Goal: Check status: Check status

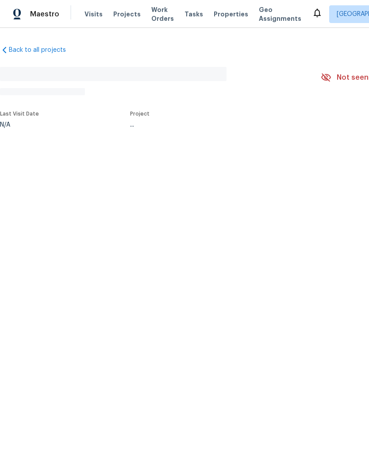
click at [120, 14] on span "Projects" at bounding box center [126, 14] width 27 height 9
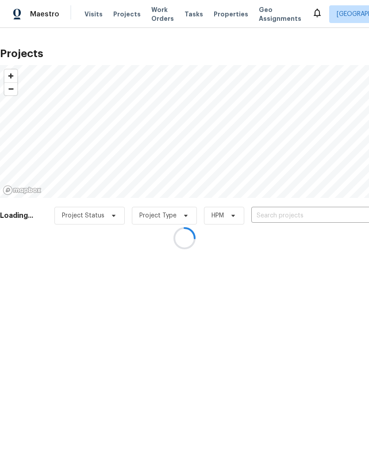
click at [290, 216] on div at bounding box center [184, 238] width 369 height 476
click at [284, 213] on div at bounding box center [184, 238] width 369 height 476
click at [278, 216] on div at bounding box center [184, 238] width 369 height 476
click at [277, 217] on div at bounding box center [184, 238] width 369 height 476
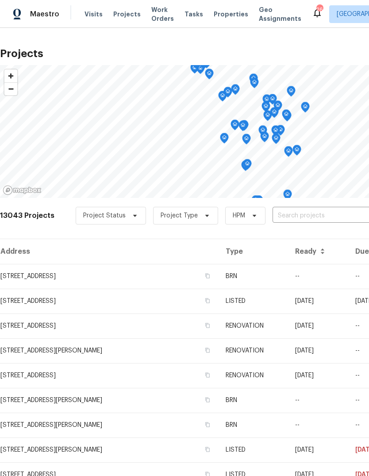
click at [295, 217] on input "text" at bounding box center [323, 216] width 101 height 14
type input "301 spr"
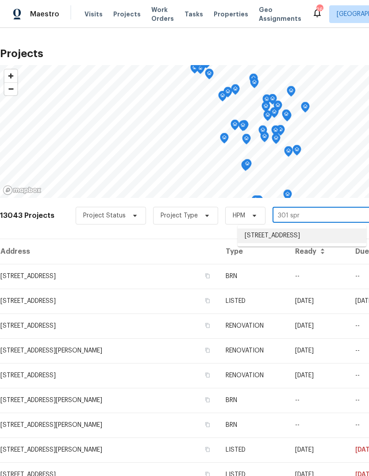
click at [325, 236] on li "301 Springdale Dr, Columbia, TN 38401" at bounding box center [302, 235] width 129 height 15
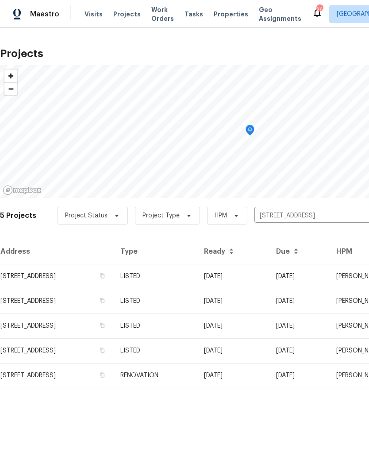
click at [269, 268] on td "07/28/25" at bounding box center [233, 276] width 72 height 25
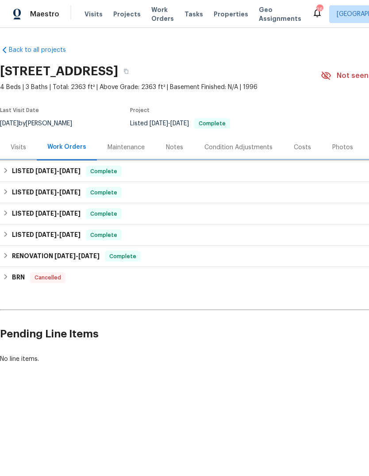
click at [136, 168] on div "LISTED 7/28/25 - 8/4/25 Complete" at bounding box center [250, 171] width 495 height 11
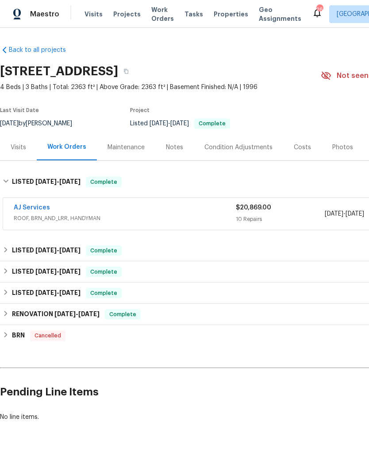
click at [214, 210] on div "AJ Services" at bounding box center [125, 208] width 222 height 11
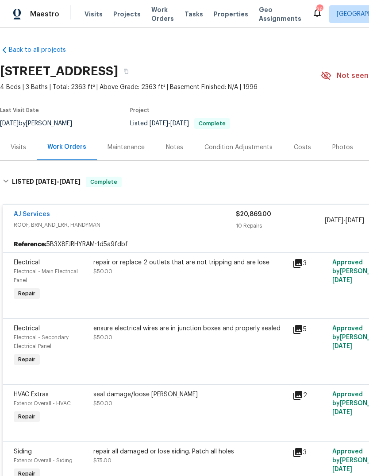
click at [201, 222] on span "ROOF, BRN_AND_LRR, HANDYMAN" at bounding box center [125, 224] width 222 height 9
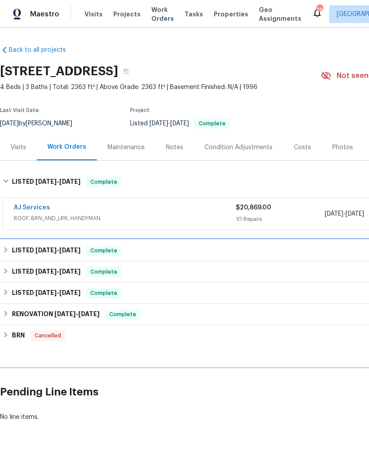
click at [224, 242] on div "LISTED 6/18/25 - 6/20/25 Complete" at bounding box center [250, 250] width 500 height 21
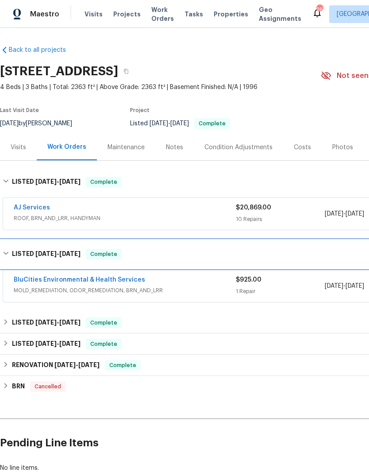
click at [288, 250] on div "LISTED 6/18/25 - 6/20/25 Complete" at bounding box center [250, 254] width 495 height 11
